Goal: Task Accomplishment & Management: Use online tool/utility

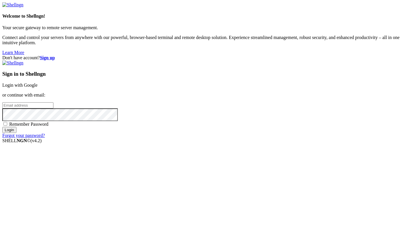
click at [38, 84] on link "Login with Google" at bounding box center [19, 85] width 35 height 5
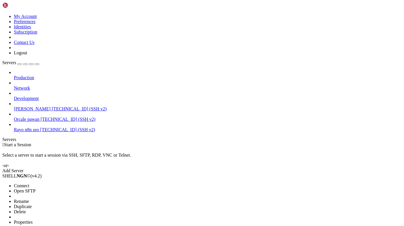
click at [29, 183] on span "Connect" at bounding box center [21, 185] width 15 height 5
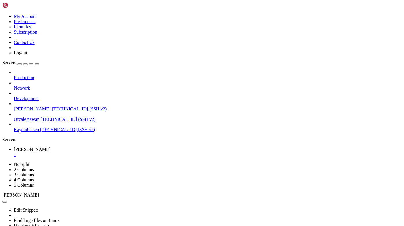
scroll to position [101, 0]
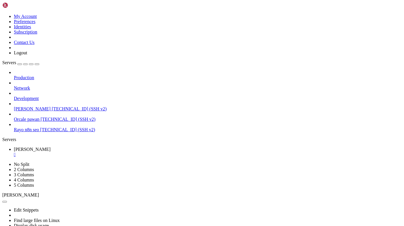
scroll to position [1373, 0]
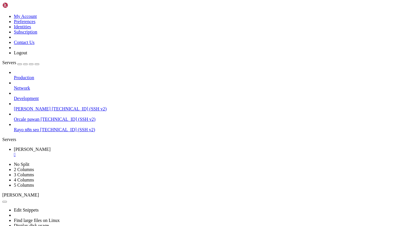
click at [104, 152] on div "" at bounding box center [208, 154] width 388 height 5
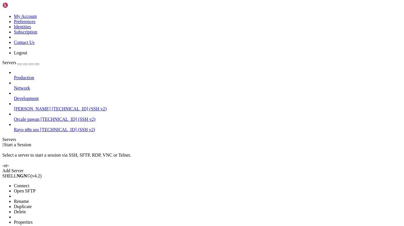
click at [29, 183] on span "Connect" at bounding box center [21, 185] width 15 height 5
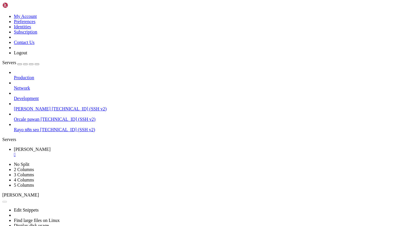
scroll to position [0, 0]
copy span "requirements.txt"
drag, startPoint x: 236, startPoint y: 380, endPoint x: 197, endPoint y: 377, distance: 39.1
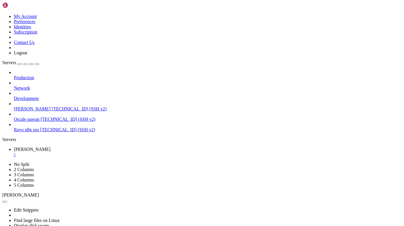
scroll to position [1609, 0]
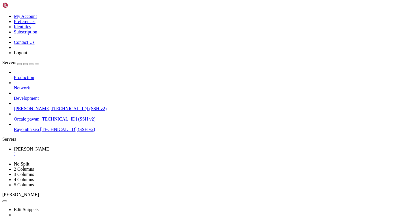
scroll to position [1628, 0]
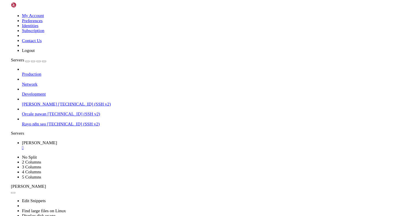
scroll to position [1676, 0]
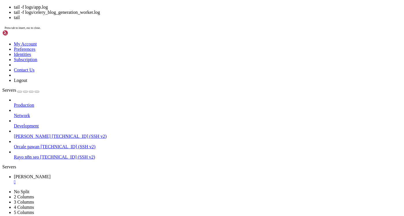
scroll to position [1729, 0]
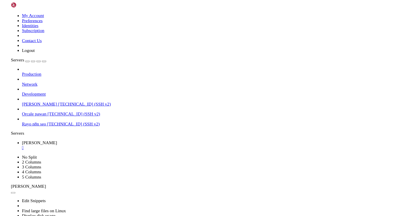
scroll to position [2882, 0]
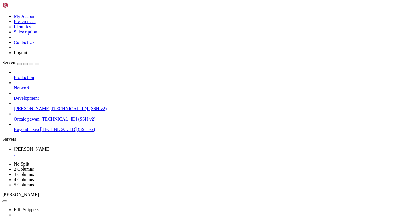
drag, startPoint x: 6, startPoint y: 385, endPoint x: 201, endPoint y: 418, distance: 197.1
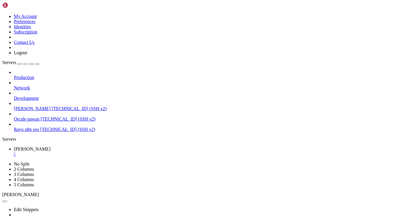
scroll to position [2987, 0]
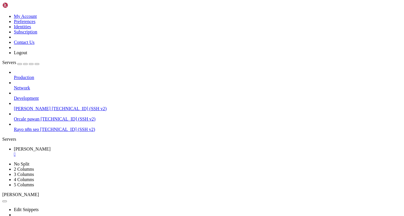
scroll to position [3026, 0]
copy div "(venv) ubuntu@dev-rayo : ~/Rayo-backend $ sudo lsof -i:8000 COMMAND PID USER FD…"
drag, startPoint x: 5, startPoint y: 385, endPoint x: 215, endPoint y: 418, distance: 211.9
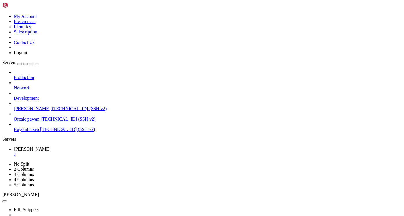
scroll to position [3059, 0]
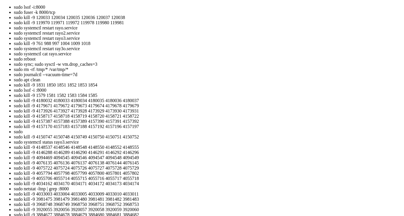
scroll to position [3098, 0]
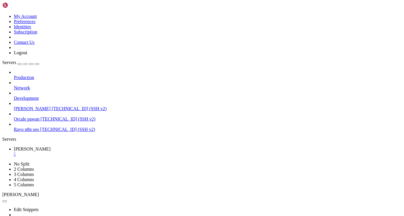
drag, startPoint x: 4, startPoint y: 384, endPoint x: 38, endPoint y: 380, distance: 33.4
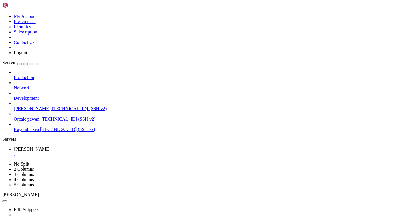
copy div "(venv) ubuntu@dev-rayo : ~/Rayo-backend $ sudo lsof -i:8000 COMMAND PID USER FD…"
drag, startPoint x: 5, startPoint y: 380, endPoint x: 204, endPoint y: 420, distance: 202.3
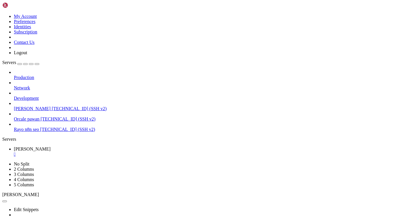
scroll to position [3155, 0]
drag, startPoint x: 4, startPoint y: 375, endPoint x: 161, endPoint y: 420, distance: 163.5
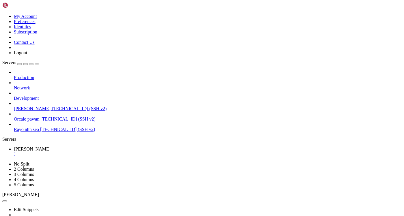
drag, startPoint x: 6, startPoint y: 375, endPoint x: 14, endPoint y: 377, distance: 8.1
copy div "venv) ubuntu@dev-rayo : ~/Rayo-backend $ sudo pkill -f gunicorn (venv) ubuntu@d…"
drag, startPoint x: 6, startPoint y: 375, endPoint x: 308, endPoint y: 275, distance: 318.0
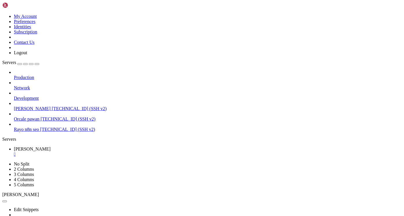
copy div "rayo.service - Rayo Backend Service Loaded: loaded ( /etc/systemd/system/rayo.s…"
drag, startPoint x: 9, startPoint y: 255, endPoint x: 282, endPoint y: 269, distance: 273.5
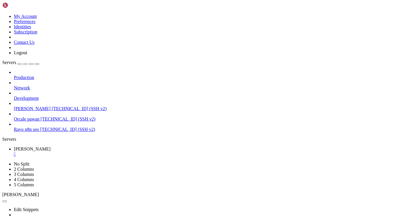
drag, startPoint x: 5, startPoint y: 321, endPoint x: 134, endPoint y: 409, distance: 156.5
copy div "[DATE] 09:56:12 dev-rayo systemd[1]: rayo.service: Scheduled restart job, resta…"
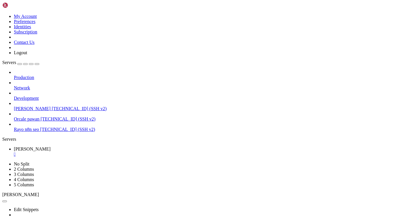
scroll to position [3852, 0]
drag, startPoint x: 190, startPoint y: 418, endPoint x: 3, endPoint y: 309, distance: 215.8
copy div "==> /var/log/gunicorn/access.log <== 157.230.141.216:0 - "GET / HTTP/1.1" 200 1…"
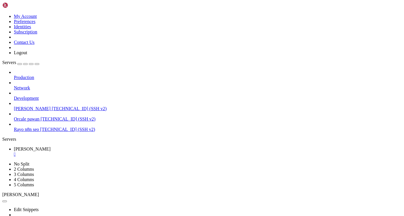
drag, startPoint x: 5, startPoint y: 310, endPoint x: 191, endPoint y: 417, distance: 214.1
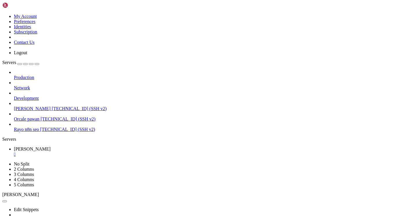
scroll to position [5821, 0]
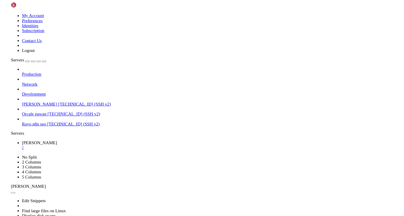
scroll to position [5898, 0]
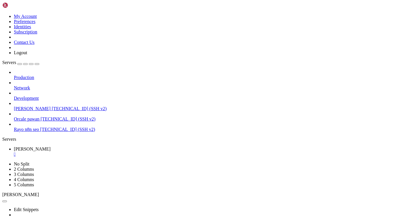
copy div "(venv) ubuntu@dev-rayo : ~/Rayo-backend $ tail -f logs/celery_blog_generation_w…"
drag, startPoint x: 5, startPoint y: 354, endPoint x: 300, endPoint y: 256, distance: 311.2
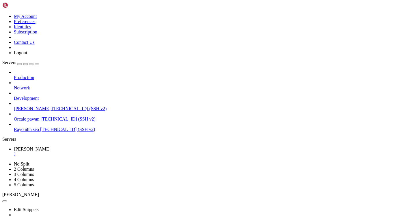
drag, startPoint x: 5, startPoint y: 356, endPoint x: 33, endPoint y: 415, distance: 65.9
copy div "(venv) ubuntu@dev-rayo : ~/Rayo-backend $ tail -f logs/celery_blog_generation_w…"
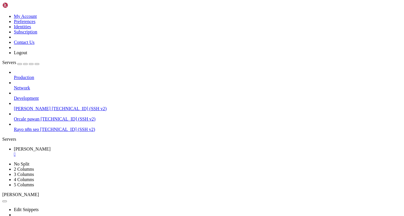
scroll to position [5979, 0]
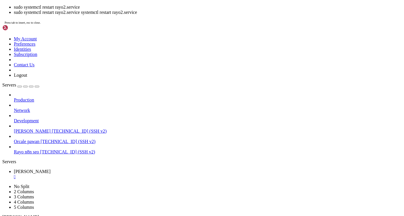
scroll to position [6119, 0]
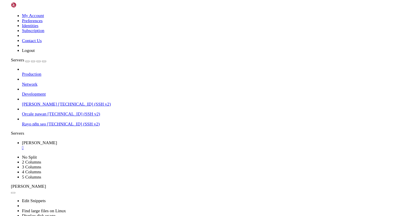
scroll to position [6172, 0]
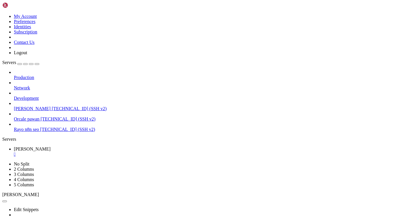
scroll to position [6277, 0]
drag, startPoint x: 5, startPoint y: 384, endPoint x: 199, endPoint y: 419, distance: 196.8
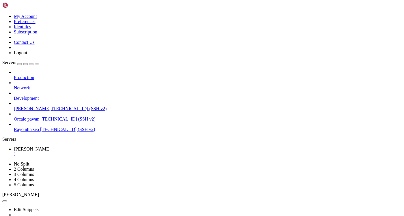
scroll to position [6498, 0]
drag, startPoint x: 6, startPoint y: 296, endPoint x: 23, endPoint y: 353, distance: 59.2
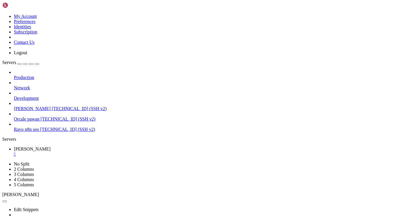
copy div "ry 'celery --help' for help. AttributeError: module 'app' has no attribute 'cel…"
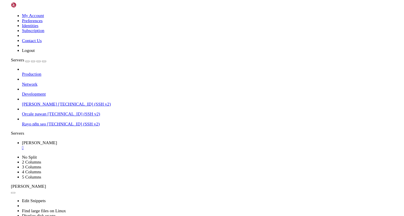
scroll to position [8712, 0]
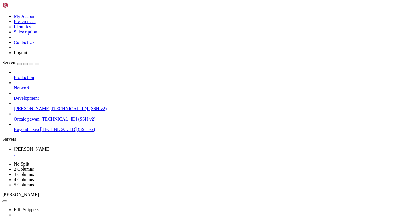
scroll to position [8780, 0]
paste textarea "pkill -9 -f "celery""
type textarea "pkill -9 -f "celery""
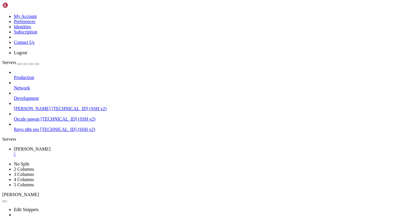
scroll to position [8784, 0]
drag, startPoint x: 7, startPoint y: 332, endPoint x: 92, endPoint y: 403, distance: 110.7
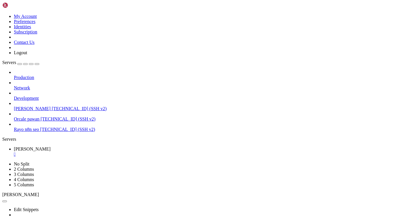
scroll to position [9245, 0]
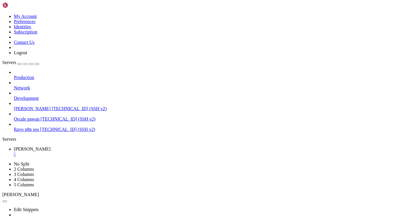
scroll to position [9265, 0]
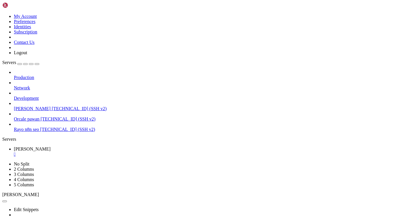
drag, startPoint x: 5, startPoint y: 263, endPoint x: 58, endPoint y: 351, distance: 102.8
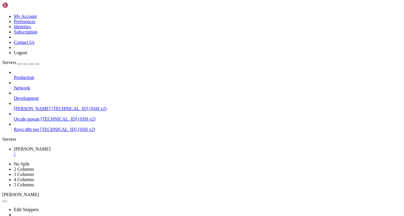
drag, startPoint x: 5, startPoint y: 257, endPoint x: 13, endPoint y: 333, distance: 75.9
drag, startPoint x: 4, startPoint y: 260, endPoint x: 17, endPoint y: 331, distance: 72.8
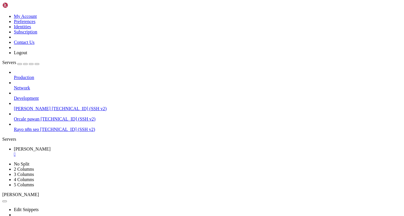
drag, startPoint x: 5, startPoint y: 414, endPoint x: 215, endPoint y: 419, distance: 209.4
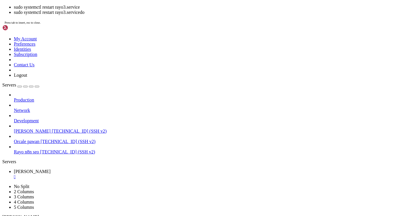
scroll to position [10806, 0]
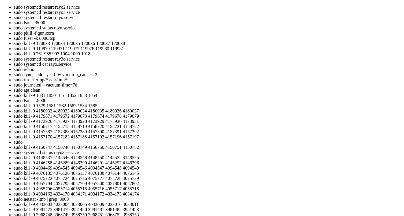
scroll to position [10816, 0]
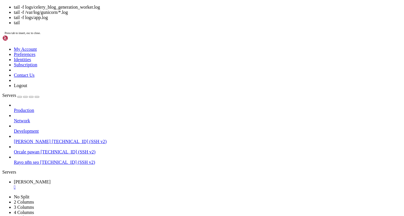
scroll to position [10830, 0]
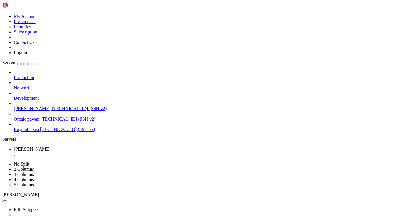
drag, startPoint x: 133, startPoint y: 412, endPoint x: 213, endPoint y: 413, distance: 80.0
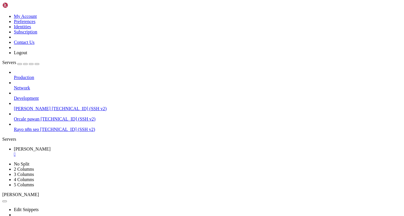
scroll to position [10878, 0]
drag, startPoint x: 214, startPoint y: 404, endPoint x: 133, endPoint y: 402, distance: 80.9
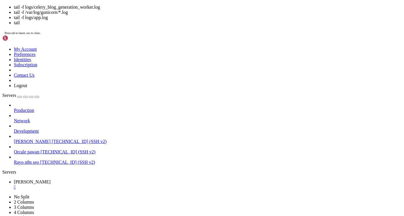
scroll to position [10941, 0]
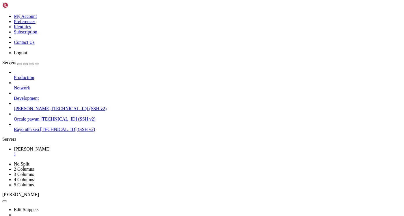
drag, startPoint x: 191, startPoint y: 417, endPoint x: 52, endPoint y: 290, distance: 188.1
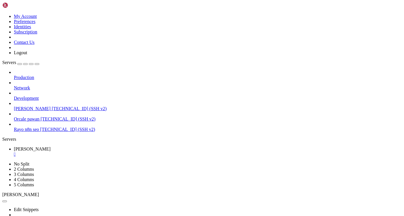
scroll to position [12247, 0]
drag, startPoint x: 188, startPoint y: 413, endPoint x: 59, endPoint y: 317, distance: 160.7
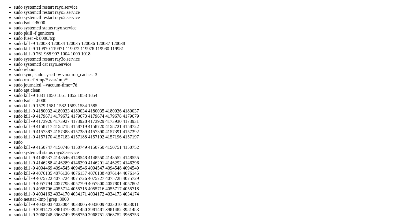
scroll to position [12569, 0]
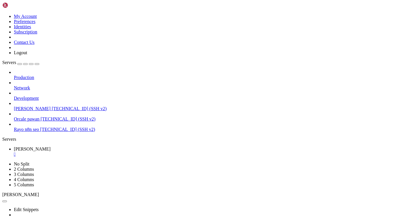
drag, startPoint x: 5, startPoint y: 334, endPoint x: 48, endPoint y: 424, distance: 98.9
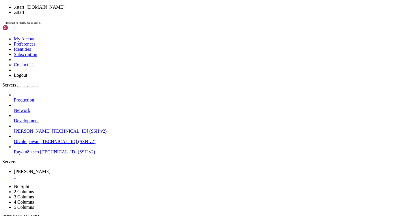
scroll to position [14716, 0]
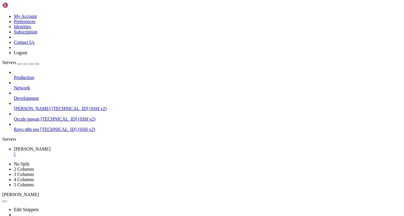
drag, startPoint x: 5, startPoint y: 369, endPoint x: 182, endPoint y: 422, distance: 184.3
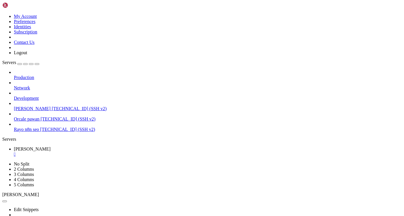
scroll to position [14773, 0]
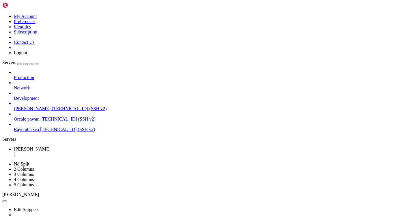
scroll to position [14908, 0]
drag, startPoint x: 5, startPoint y: 370, endPoint x: 258, endPoint y: 420, distance: 258.0
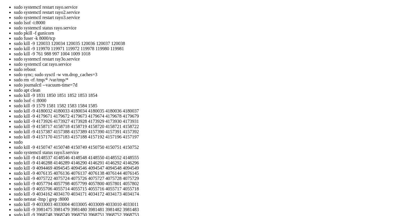
scroll to position [15244, 0]
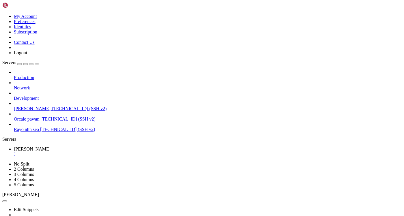
scroll to position [15705, 0]
drag, startPoint x: 184, startPoint y: 418, endPoint x: 96, endPoint y: 304, distance: 143.6
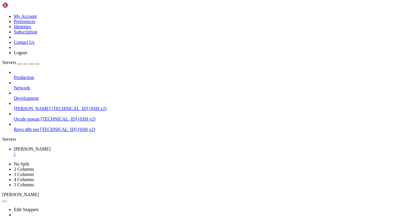
copy div "Try 'celery --help' for help. Error: Invalid value for '-A' / '--app': Unable t…"
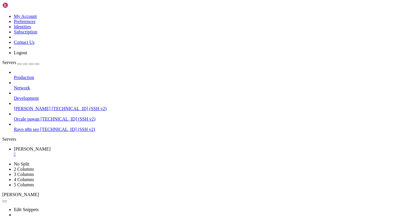
scroll to position [16085, 0]
copy x-row "pip install --upgrade "httpx>=0.27.0""
drag, startPoint x: 5, startPoint y: 288, endPoint x: 96, endPoint y: 286, distance: 91.0
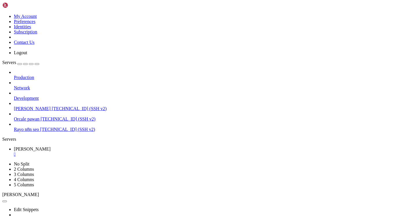
scroll to position [16171, 0]
paste textarea "pkill -9 -f "celery""
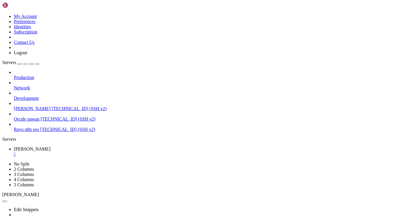
type textarea "pkill -9 -f "celery""
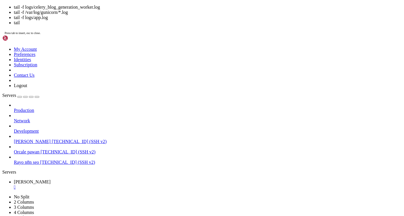
scroll to position [16387, 0]
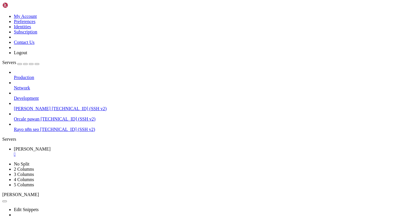
drag, startPoint x: 5, startPoint y: 370, endPoint x: 271, endPoint y: 458, distance: 279.9
click html "Page up AttributeError: 'SyncHttpxClientWrapper' object has no attribute '_stat…"
copy div "Exception ignored in: <function SyncHttpxClientWrapper.__del__ at 0x76b54adfe0c…"
drag, startPoint x: 191, startPoint y: 424, endPoint x: 5, endPoint y: 372, distance: 192.7
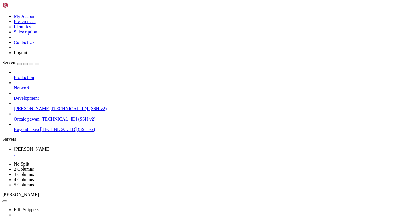
copy div "(venv) ubuntu@dev-rayo : ~/Rayo-backend $ pip install --upgrade "httpx>=0.27.0,…"
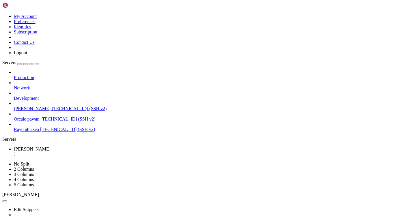
drag, startPoint x: 237, startPoint y: 413, endPoint x: 229, endPoint y: 260, distance: 153.0
click at [104, 152] on div "" at bounding box center [208, 154] width 388 height 5
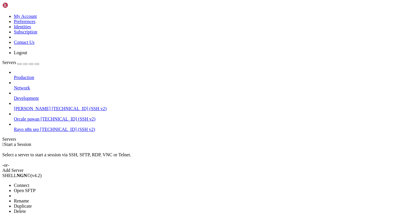
click at [29, 183] on span "Connect" at bounding box center [21, 185] width 15 height 5
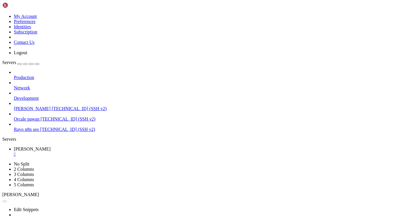
scroll to position [0, 0]
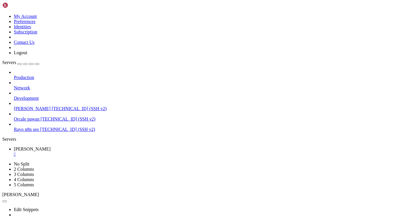
click at [103, 152] on div "" at bounding box center [208, 154] width 388 height 5
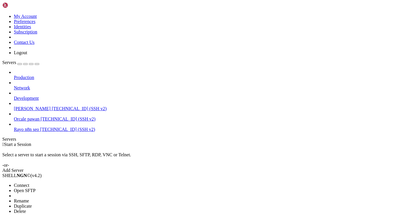
click at [29, 183] on span "Connect" at bounding box center [21, 185] width 15 height 5
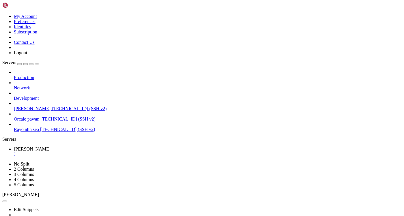
scroll to position [0, 0]
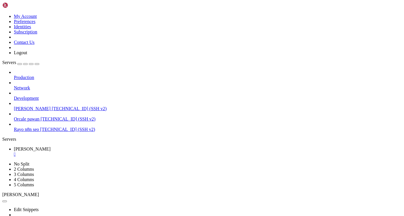
scroll to position [3453, 0]
paste textarea "pkill -9 -f "celery""
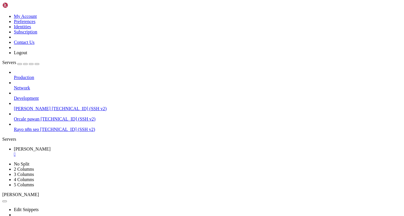
type textarea "pkill -9 -f "celery""
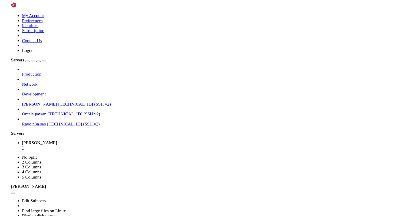
scroll to position [3506, 0]
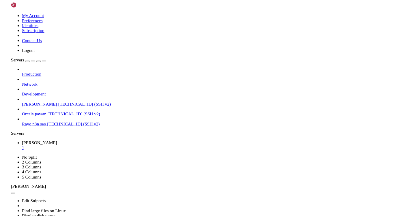
scroll to position [3789, 0]
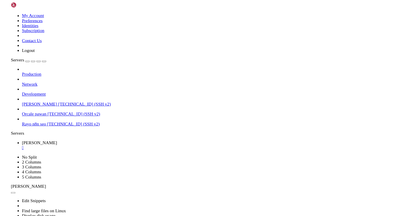
scroll to position [4380, 0]
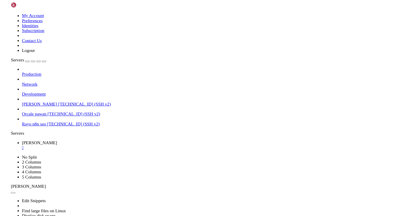
scroll to position [4409, 0]
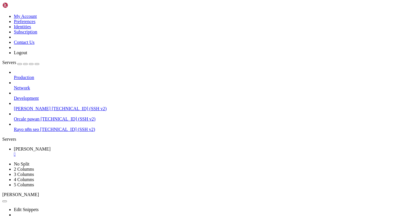
drag, startPoint x: 178, startPoint y: 375, endPoint x: 41, endPoint y: 284, distance: 164.7
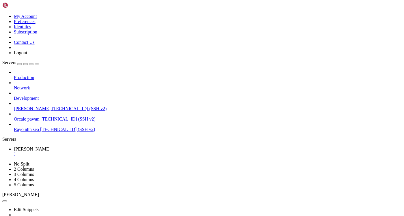
drag, startPoint x: 177, startPoint y: 345, endPoint x: 46, endPoint y: 290, distance: 142.0
drag, startPoint x: 5, startPoint y: 288, endPoint x: 185, endPoint y: 344, distance: 187.6
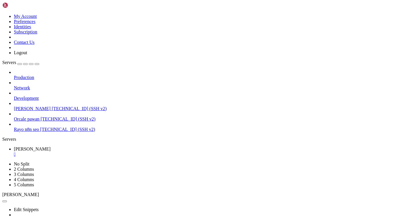
drag, startPoint x: 4, startPoint y: 293, endPoint x: 45, endPoint y: 362, distance: 79.9
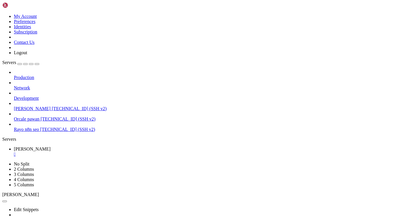
drag, startPoint x: 6, startPoint y: 294, endPoint x: 27, endPoint y: 362, distance: 72.0
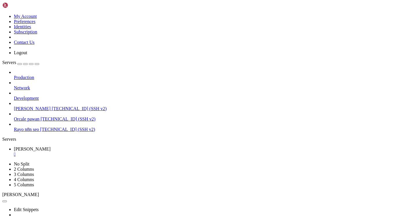
copy div "gstreamer1.0-plugins-base \ gstreamer1.0-plugins-good \ gstreamer1.0-plugins-ba…"
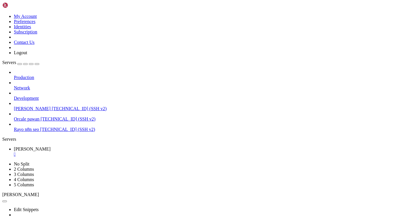
drag, startPoint x: 119, startPoint y: 419, endPoint x: 9, endPoint y: 328, distance: 142.9
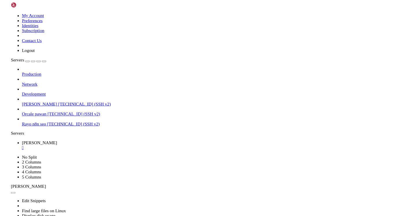
scroll to position [5048, 0]
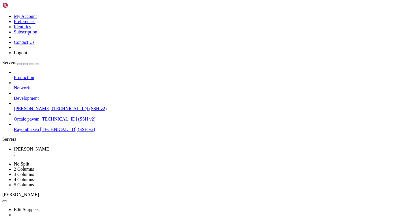
drag, startPoint x: 21, startPoint y: 416, endPoint x: 21, endPoint y: 309, distance: 107.4
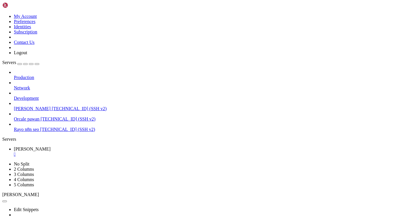
copy div "Playwright Host validation warning: ╔══════════════════════════════════════════…"
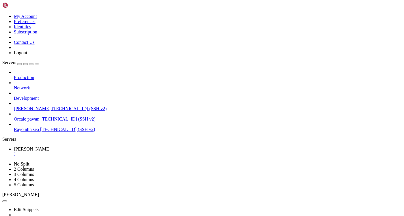
scroll to position [11354, 0]
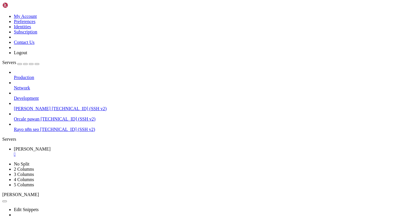
scroll to position [11416, 0]
click at [104, 152] on div "" at bounding box center [208, 154] width 388 height 5
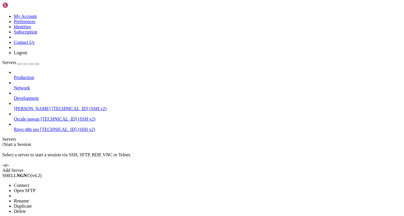
click at [29, 183] on span "Connect" at bounding box center [21, 185] width 15 height 5
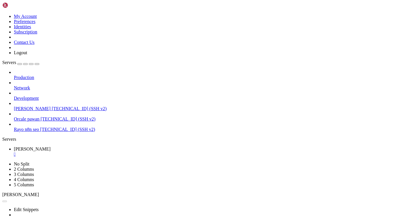
scroll to position [0, 0]
